Goal: Check status: Check status

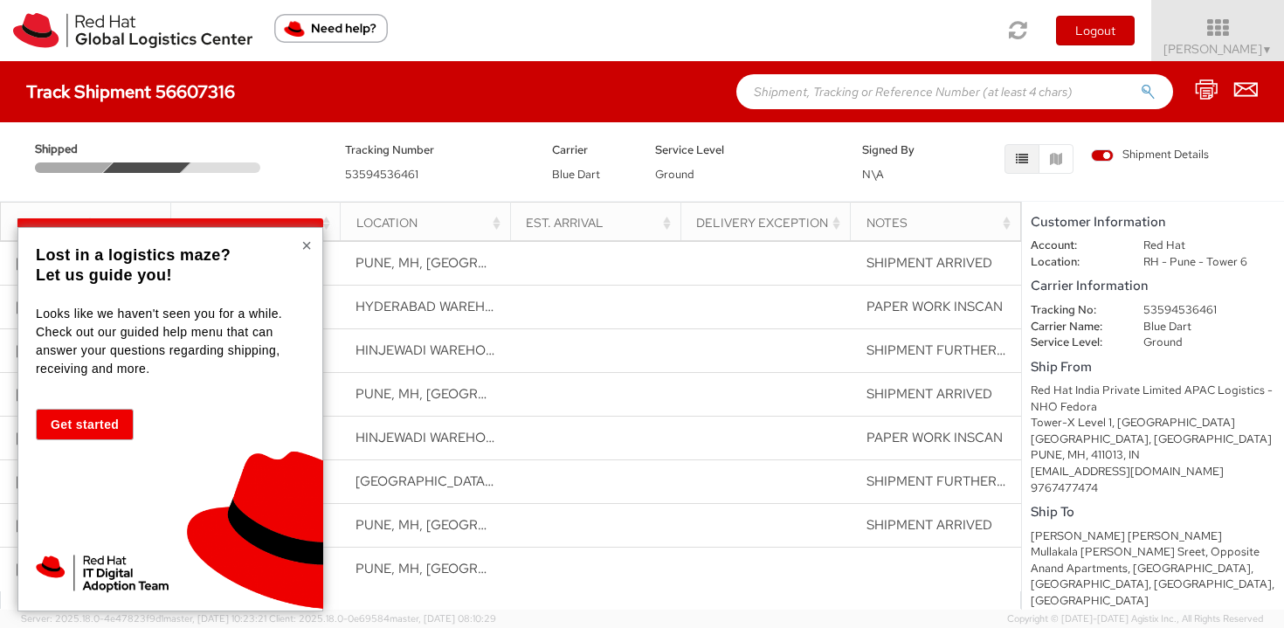
click at [311, 246] on button "×" at bounding box center [306, 245] width 10 height 17
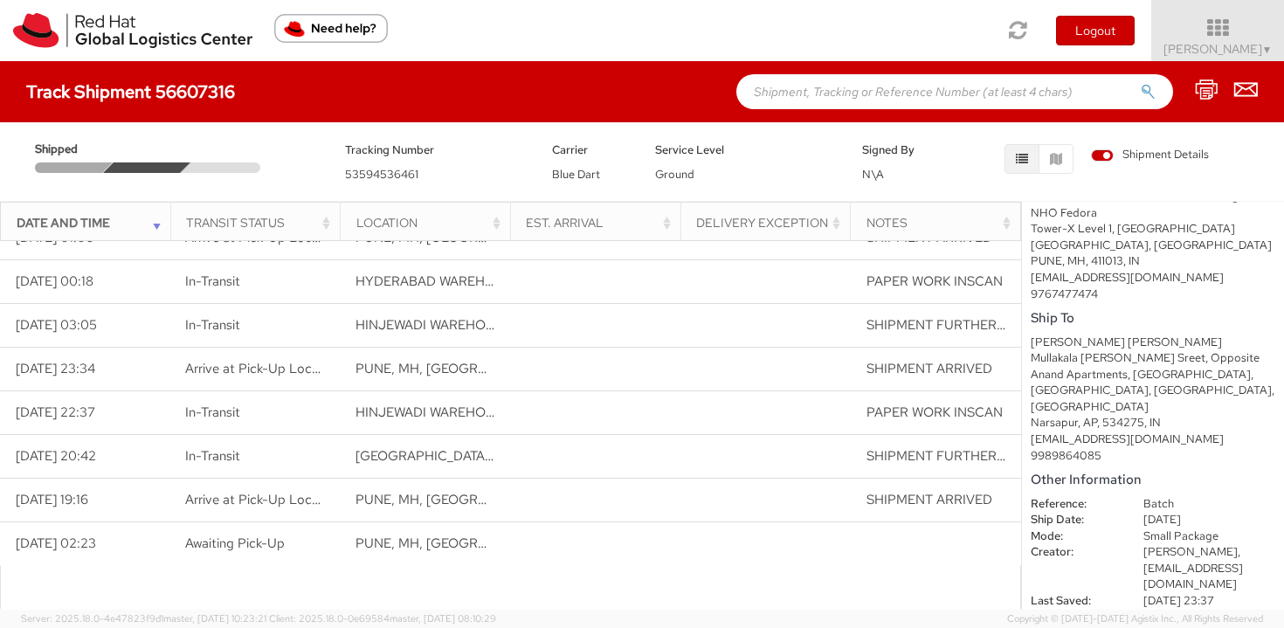
scroll to position [17, 0]
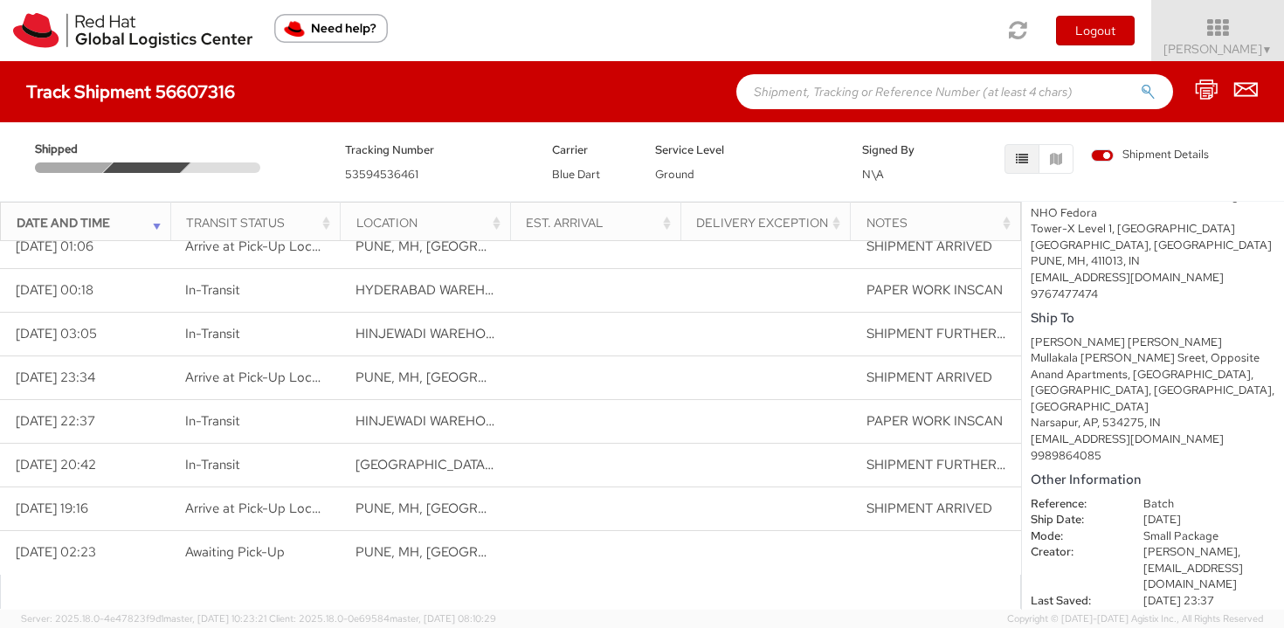
click at [379, 170] on span "53594536461" at bounding box center [381, 174] width 73 height 15
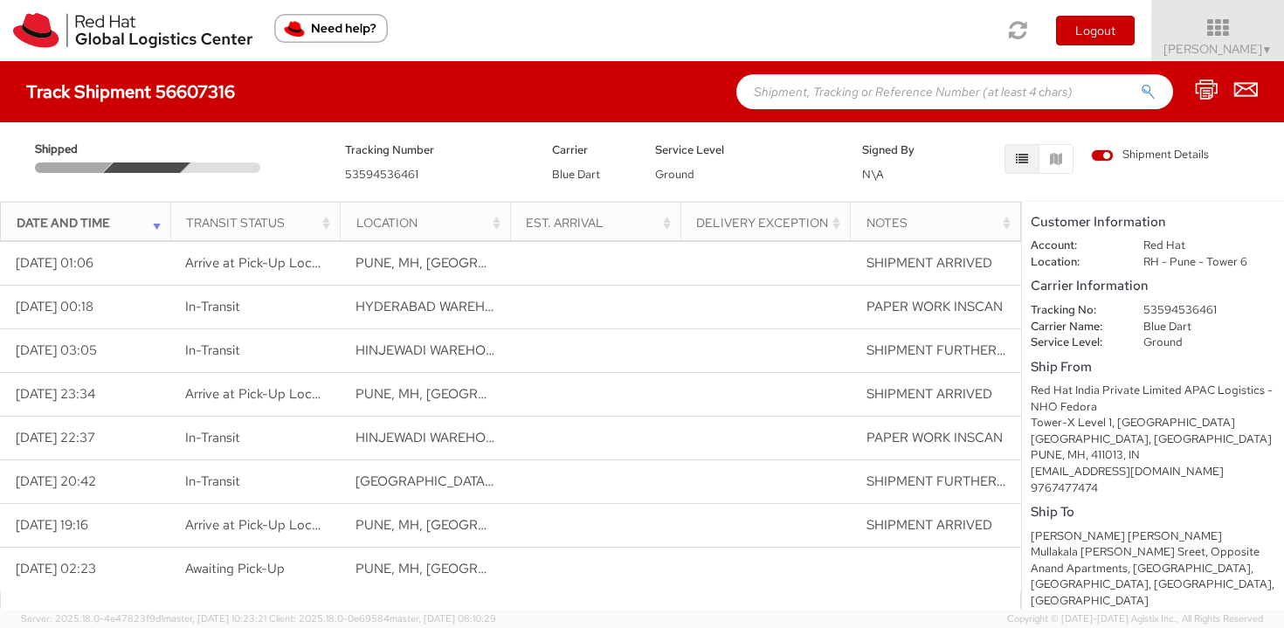
click at [808, 95] on input "text" at bounding box center [955, 91] width 437 height 35
paste input "53594536461"
type input "53594536461"
click at [1141, 83] on button "submit" at bounding box center [1148, 93] width 15 height 21
click at [644, 223] on div "Est. Arrival" at bounding box center [600, 222] width 149 height 17
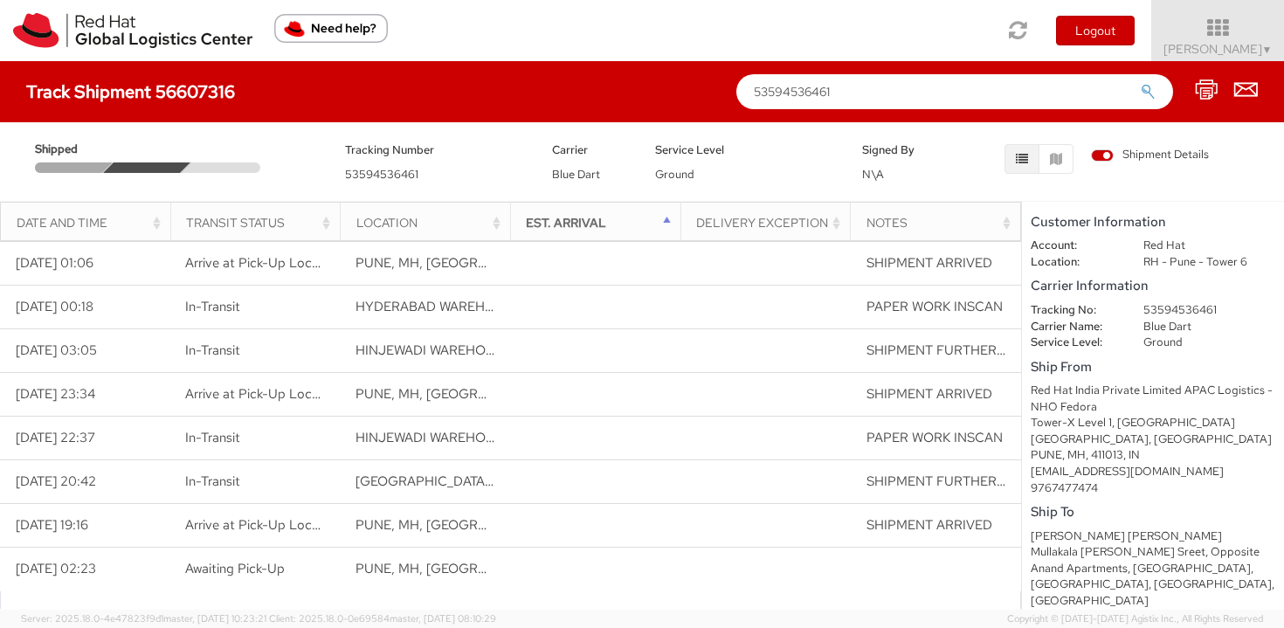
click at [644, 223] on div "Est. Arrival" at bounding box center [600, 222] width 149 height 17
